Goal: Task Accomplishment & Management: Manage account settings

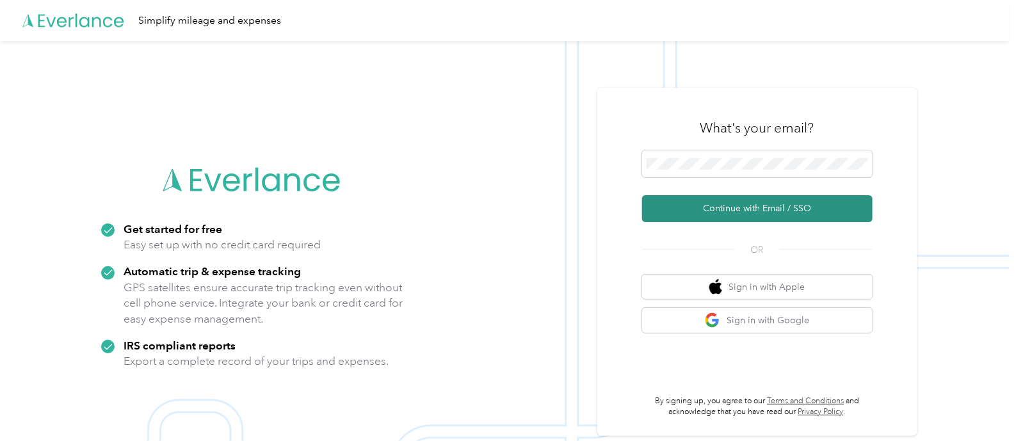
click at [720, 207] on button "Continue with Email / SSO" at bounding box center [757, 208] width 230 height 27
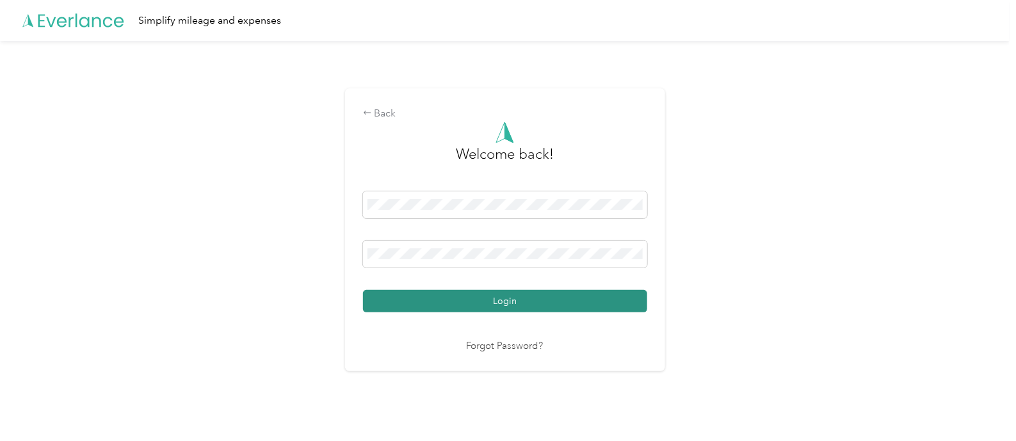
click at [526, 296] on button "Login" at bounding box center [505, 301] width 284 height 22
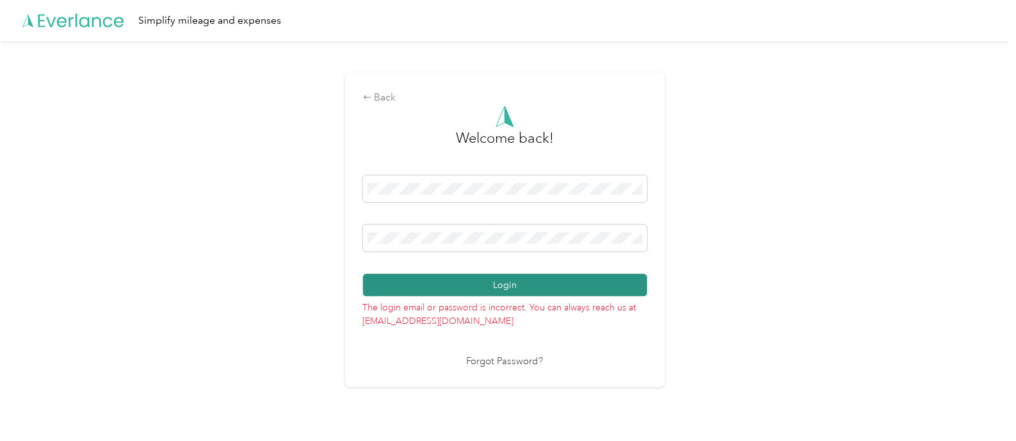
click at [462, 279] on button "Login" at bounding box center [505, 285] width 284 height 22
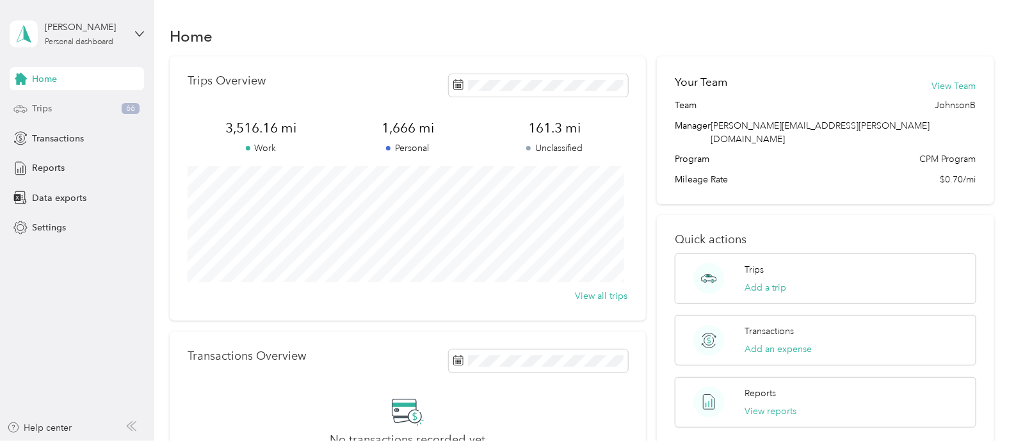
click at [130, 109] on span "66" at bounding box center [131, 109] width 18 height 12
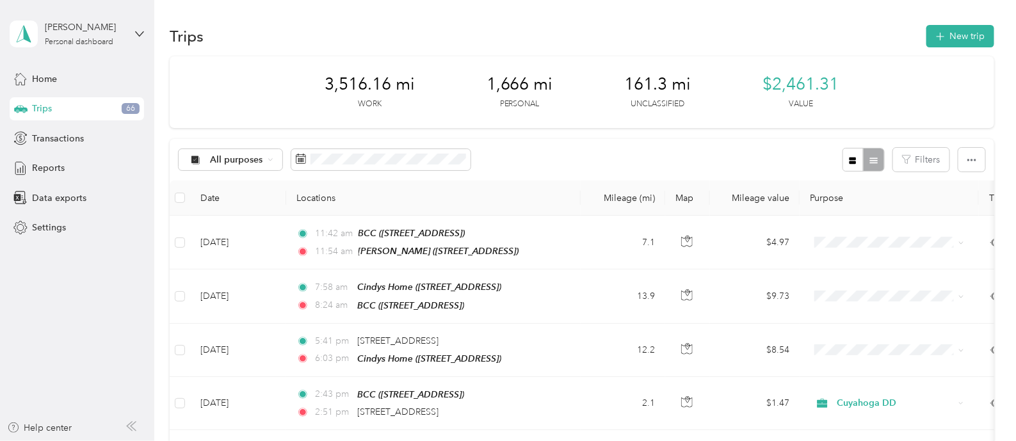
click at [118, 110] on div "Trips 66" at bounding box center [77, 108] width 134 height 23
